Goal: Task Accomplishment & Management: Use online tool/utility

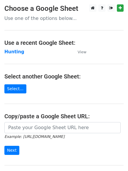
click at [10, 49] on strong "Hunting" at bounding box center [14, 51] width 20 height 5
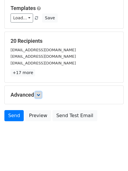
click at [39, 95] on icon at bounding box center [39, 95] width 4 height 4
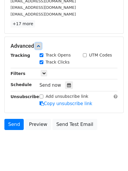
scroll to position [106, 0]
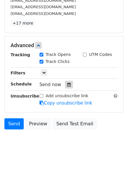
click at [67, 83] on icon at bounding box center [69, 85] width 4 height 4
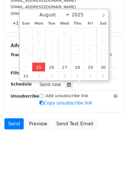
type input "2025-08-25 12:00"
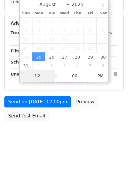
type input "4"
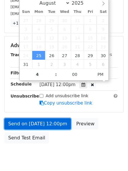
type input "2025-08-25 16:00"
click at [41, 121] on link "Send on Aug 25 at 12:00pm" at bounding box center [37, 124] width 67 height 11
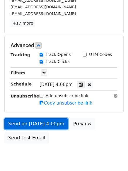
click at [41, 121] on link "Send on Aug 25 at 4:00pm" at bounding box center [36, 124] width 64 height 11
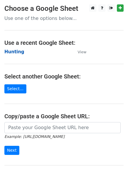
click at [13, 52] on strong "Hunting" at bounding box center [14, 51] width 20 height 5
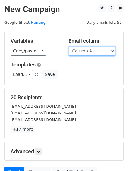
click at [80, 52] on select "Column A Column B Column C" at bounding box center [92, 51] width 47 height 9
select select "Column B"
click at [69, 47] on select "Column A Column B Column C" at bounding box center [92, 51] width 47 height 9
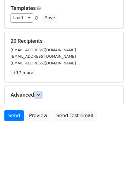
click at [40, 97] on link at bounding box center [38, 95] width 6 height 6
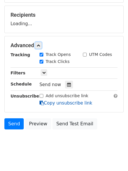
scroll to position [84, 0]
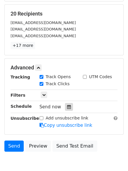
click at [67, 105] on icon at bounding box center [69, 107] width 4 height 4
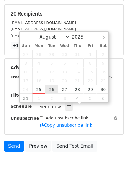
type input "2025-08-26 12:00"
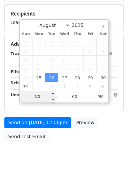
type input "5"
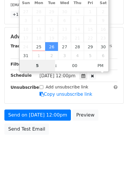
scroll to position [128, 0]
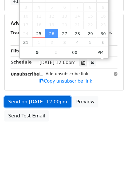
type input "2025-08-26 17:00"
click at [36, 103] on link "Send on Aug 26 at 12:00pm" at bounding box center [37, 102] width 67 height 11
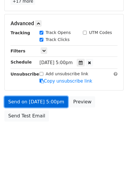
click at [36, 103] on link "Send on Aug 26 at 5:00pm" at bounding box center [36, 102] width 64 height 11
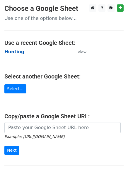
click at [10, 52] on strong "Hunting" at bounding box center [14, 51] width 20 height 5
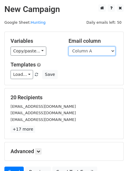
click at [85, 54] on select "Column A Column B Column C" at bounding box center [92, 51] width 47 height 9
select select "Column C"
click at [69, 47] on select "Column A Column B Column C" at bounding box center [92, 51] width 47 height 9
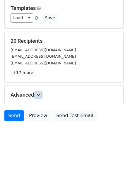
click at [37, 92] on link at bounding box center [38, 95] width 6 height 6
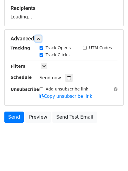
scroll to position [90, 0]
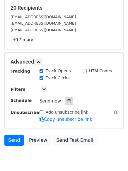
click at [68, 99] on div at bounding box center [69, 101] width 8 height 8
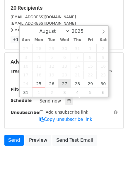
type input "[DATE] 12:00"
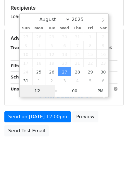
type input "6"
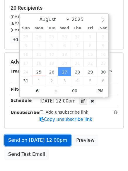
type input "[DATE] 18:00"
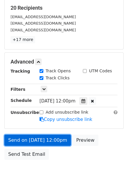
click at [42, 138] on link "Send on [DATE] 12:00pm" at bounding box center [37, 140] width 67 height 11
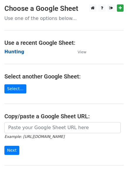
click at [12, 52] on strong "Hunting" at bounding box center [14, 51] width 20 height 5
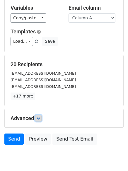
click at [39, 120] on link at bounding box center [38, 118] width 6 height 6
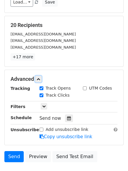
scroll to position [104, 0]
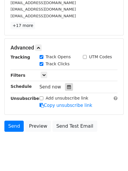
click at [67, 86] on icon at bounding box center [69, 87] width 4 height 4
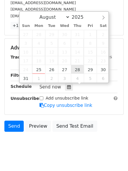
type input "2025-08-28 12:00"
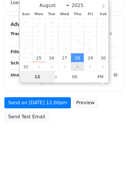
type input "7"
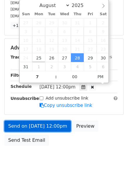
type input "2025-08-28 19:00"
click at [41, 124] on link "Send on Aug 28 at 12:00pm" at bounding box center [37, 126] width 67 height 11
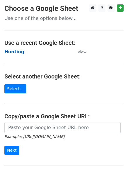
click at [14, 50] on strong "Hunting" at bounding box center [14, 51] width 20 height 5
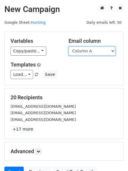
click at [79, 53] on select "Column A Column B Column C" at bounding box center [92, 51] width 47 height 9
select select "Column B"
click at [69, 47] on select "Column A Column B Column C" at bounding box center [92, 51] width 47 height 9
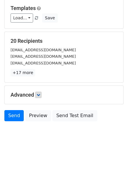
drag, startPoint x: 43, startPoint y: 92, endPoint x: 40, endPoint y: 96, distance: 4.9
click at [42, 93] on h5 "Advanced" at bounding box center [64, 95] width 107 height 6
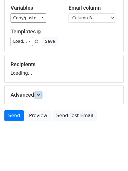
click at [40, 96] on icon at bounding box center [39, 95] width 4 height 4
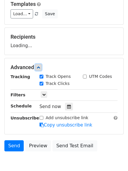
scroll to position [89, 0]
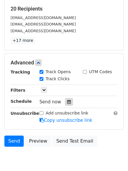
click at [65, 99] on div at bounding box center [69, 102] width 8 height 8
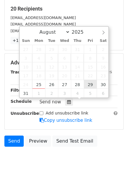
type input "2025-08-29 12:00"
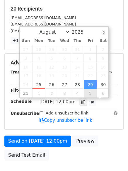
scroll to position [0, 0]
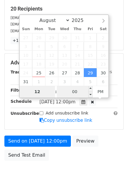
type input "8"
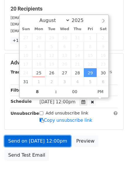
type input "2025-08-29 20:00"
click at [38, 137] on link "Send on Aug 29 at 12:00pm" at bounding box center [37, 141] width 67 height 11
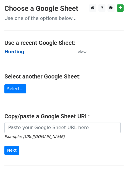
click at [15, 50] on strong "Hunting" at bounding box center [14, 51] width 20 height 5
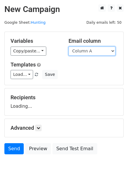
drag, startPoint x: 94, startPoint y: 51, endPoint x: 95, endPoint y: 55, distance: 3.4
click at [94, 51] on select "Column A Column B Column C" at bounding box center [92, 51] width 47 height 9
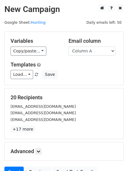
click at [97, 70] on div "Templates Load... No templates saved Save" at bounding box center [64, 71] width 116 height 18
click at [96, 53] on select "Column A Column B Column C" at bounding box center [92, 51] width 47 height 9
select select "Column C"
click at [69, 47] on select "Column A Column B Column C" at bounding box center [92, 51] width 47 height 9
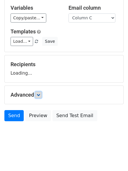
click at [40, 97] on icon at bounding box center [39, 95] width 4 height 4
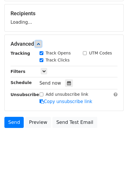
scroll to position [90, 0]
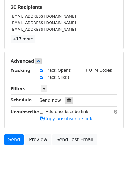
drag, startPoint x: 64, startPoint y: 101, endPoint x: 69, endPoint y: 101, distance: 5.3
click at [65, 101] on div at bounding box center [69, 101] width 8 height 8
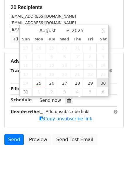
type input "[DATE] 12:00"
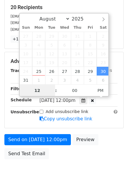
scroll to position [0, 0]
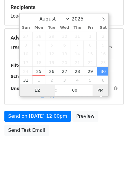
type input "9"
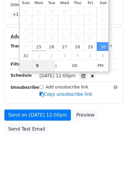
scroll to position [128, 0]
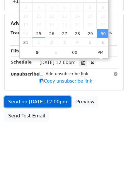
type input "[DATE] 21:00"
click at [36, 101] on link "Send on [DATE] 12:00pm" at bounding box center [37, 102] width 67 height 11
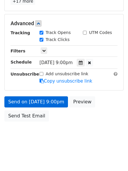
scroll to position [105, 0]
